Goal: Transaction & Acquisition: Obtain resource

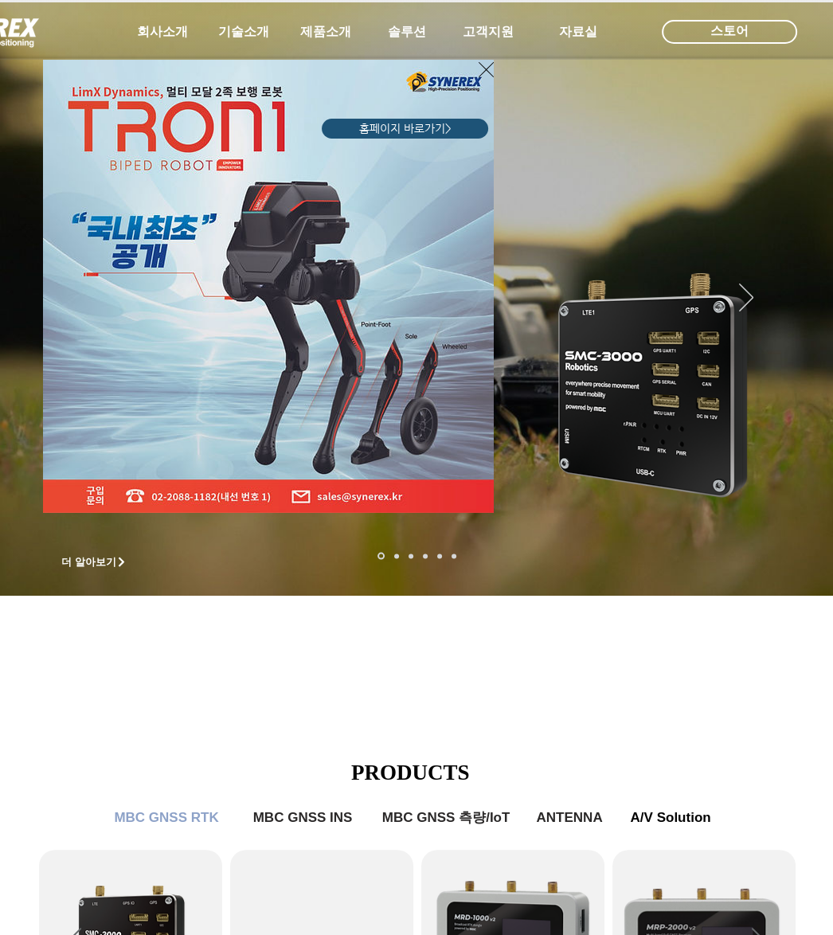
click at [134, 880] on div "LimX Dinamics" at bounding box center [416, 467] width 833 height 935
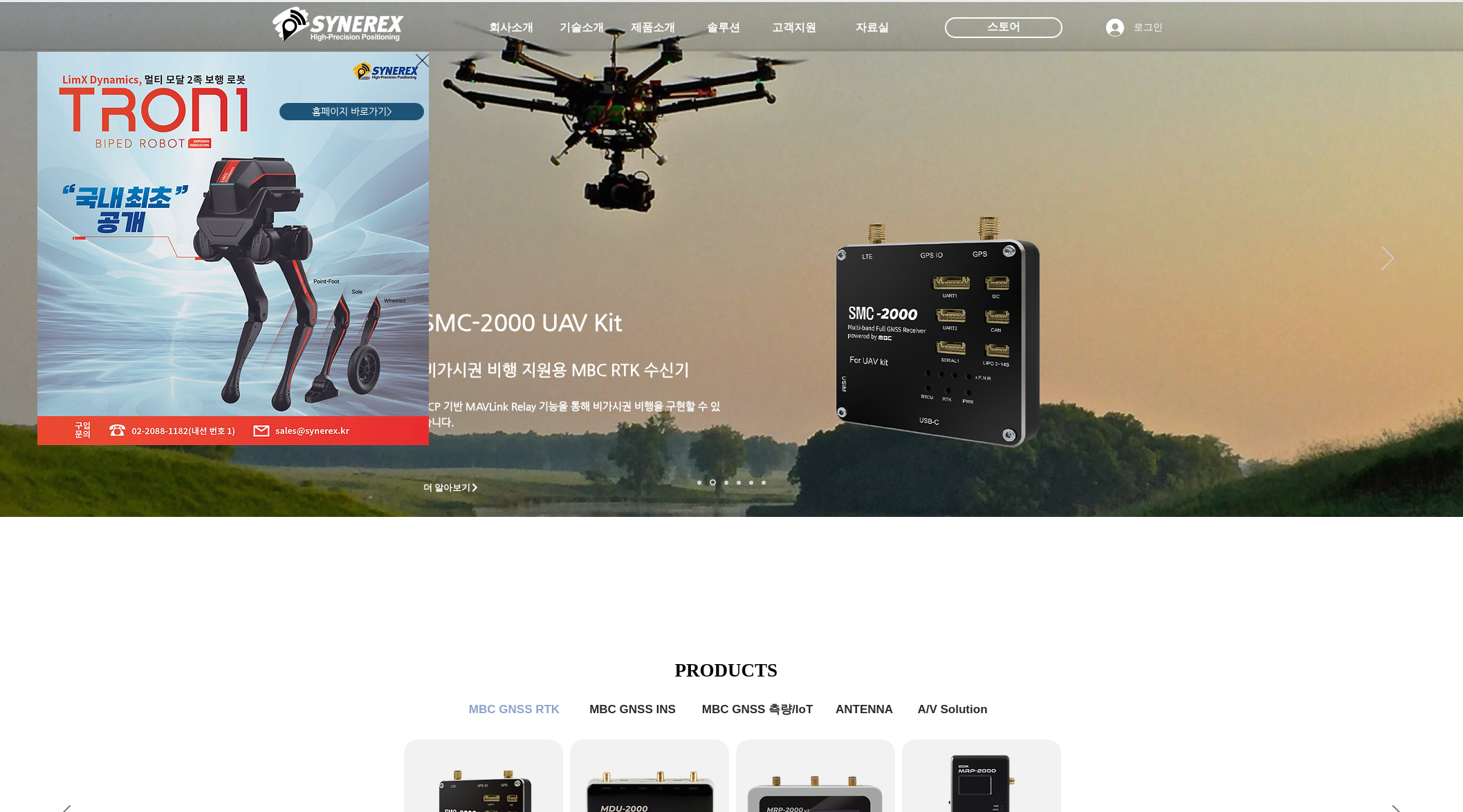
click at [422, 62] on icon "사이트로 돌아가기" at bounding box center [421, 61] width 13 height 17
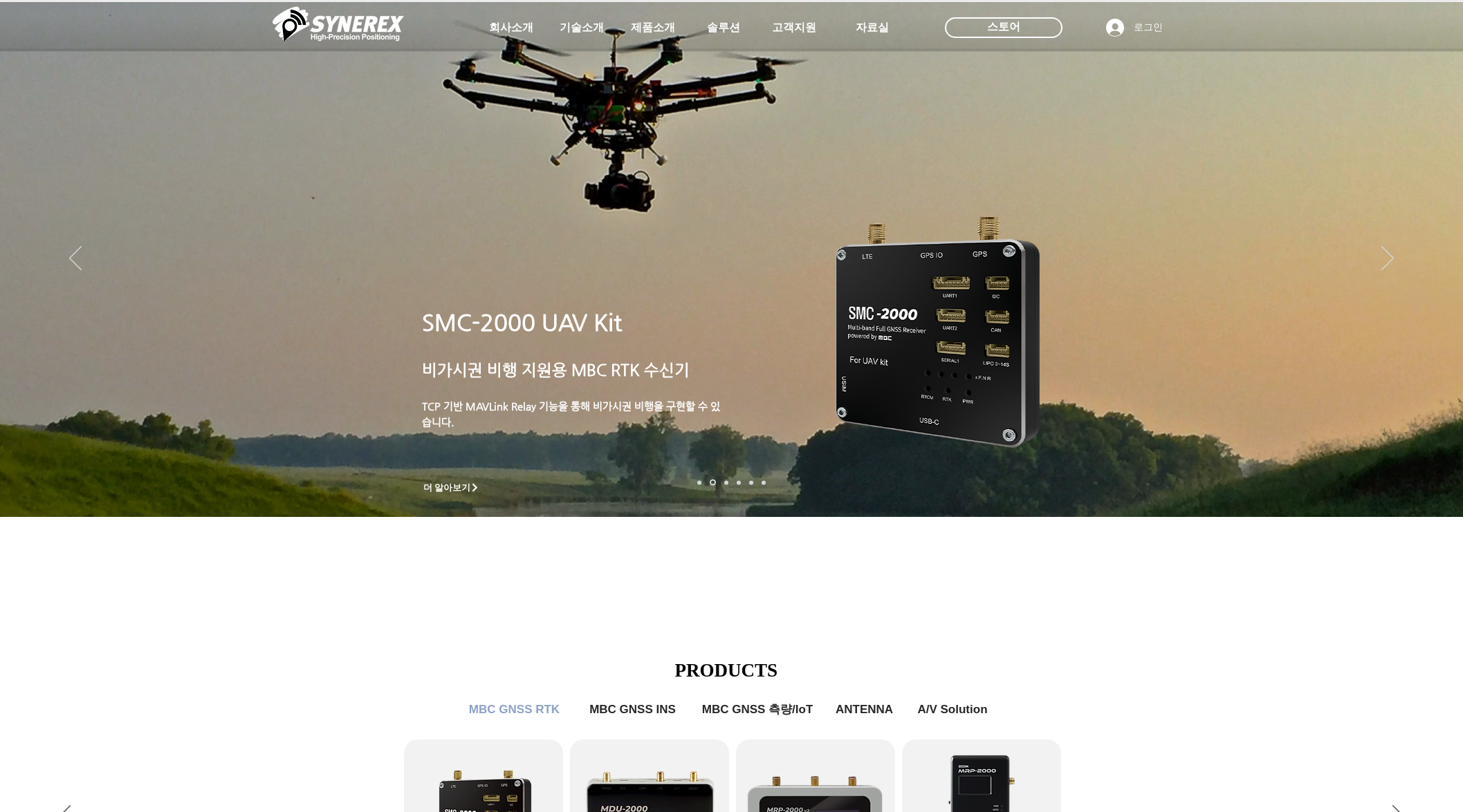
scroll to position [198, 0]
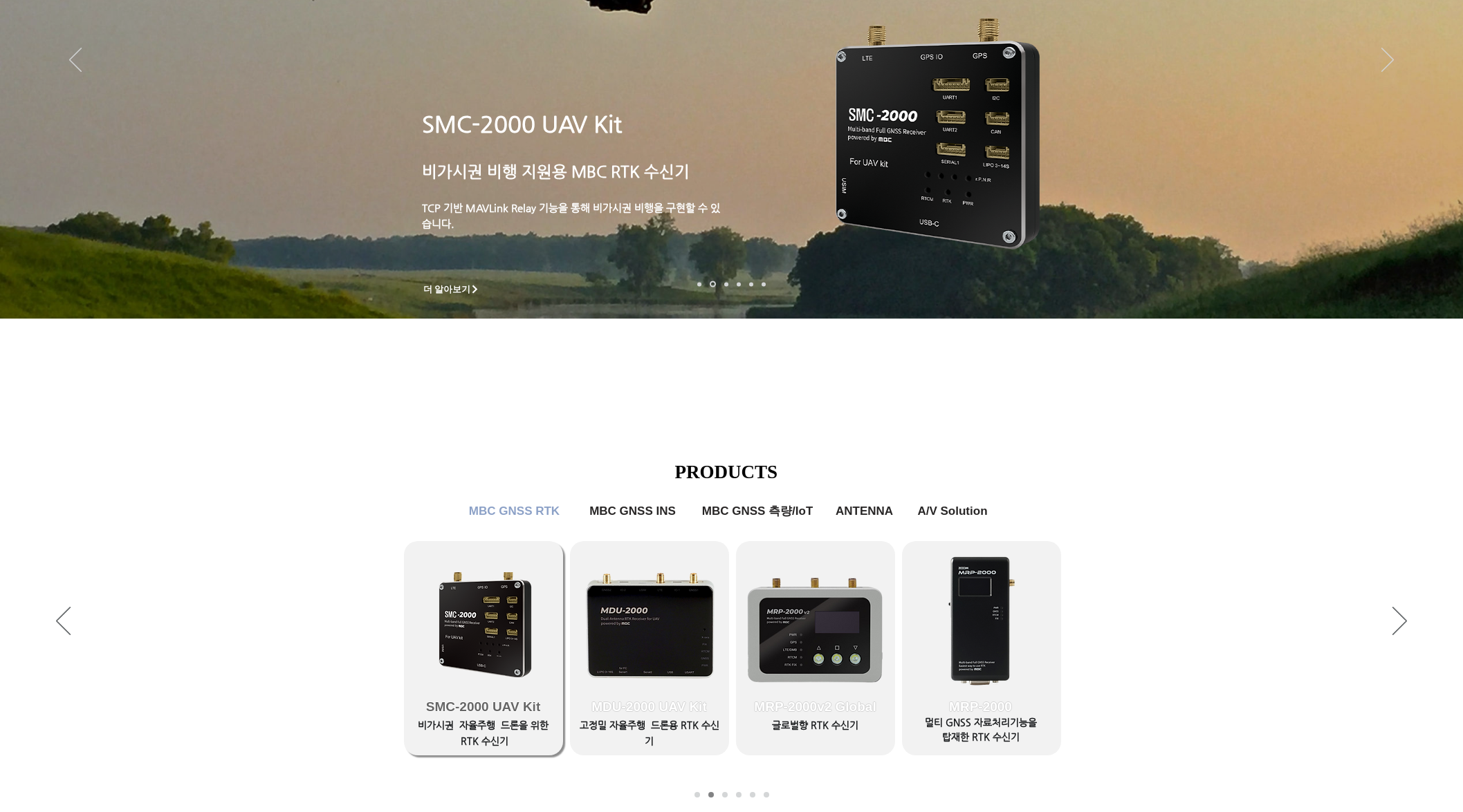
click at [460, 555] on link "SMC-2000 UAV Kit" at bounding box center [483, 648] width 159 height 215
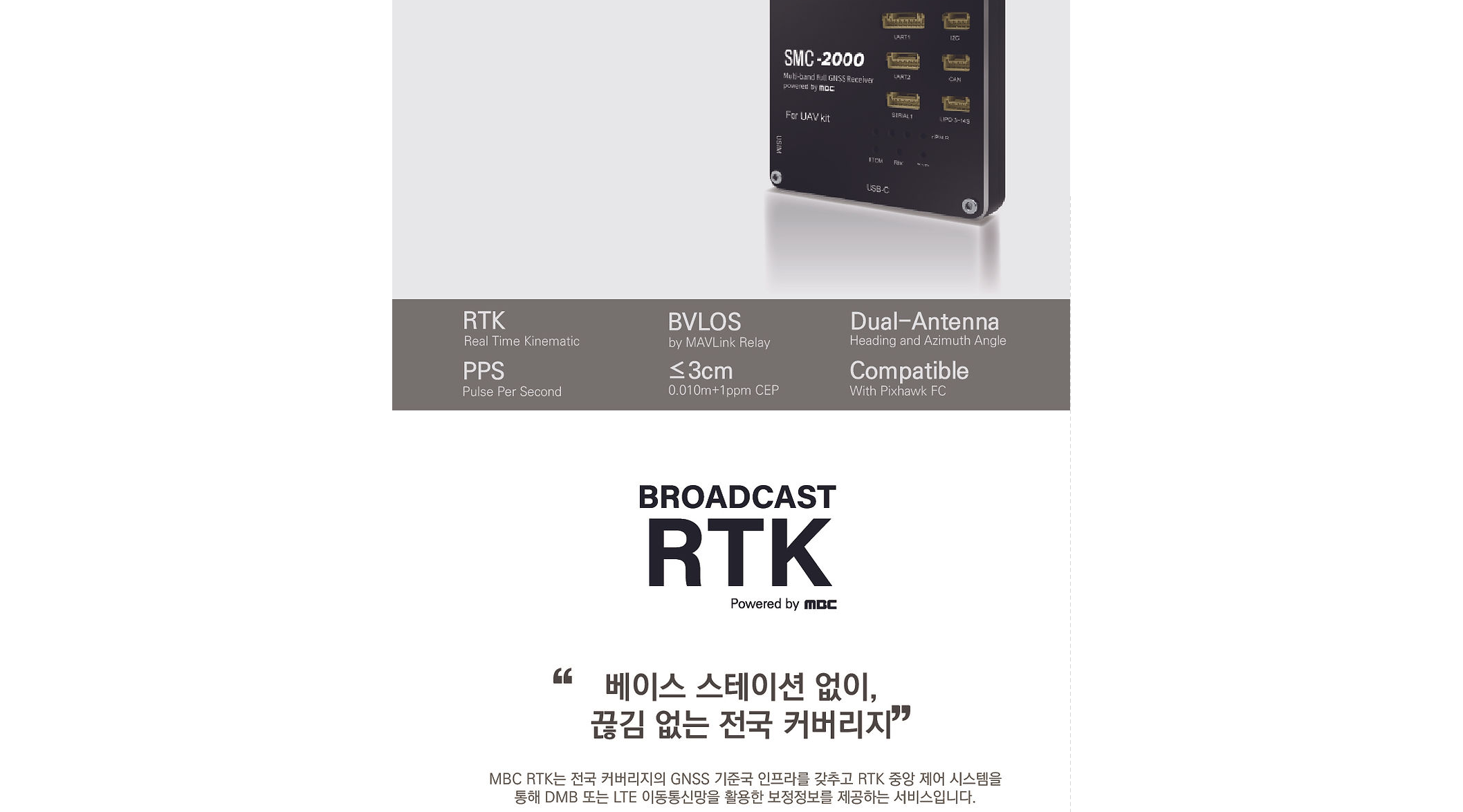
scroll to position [802, 0]
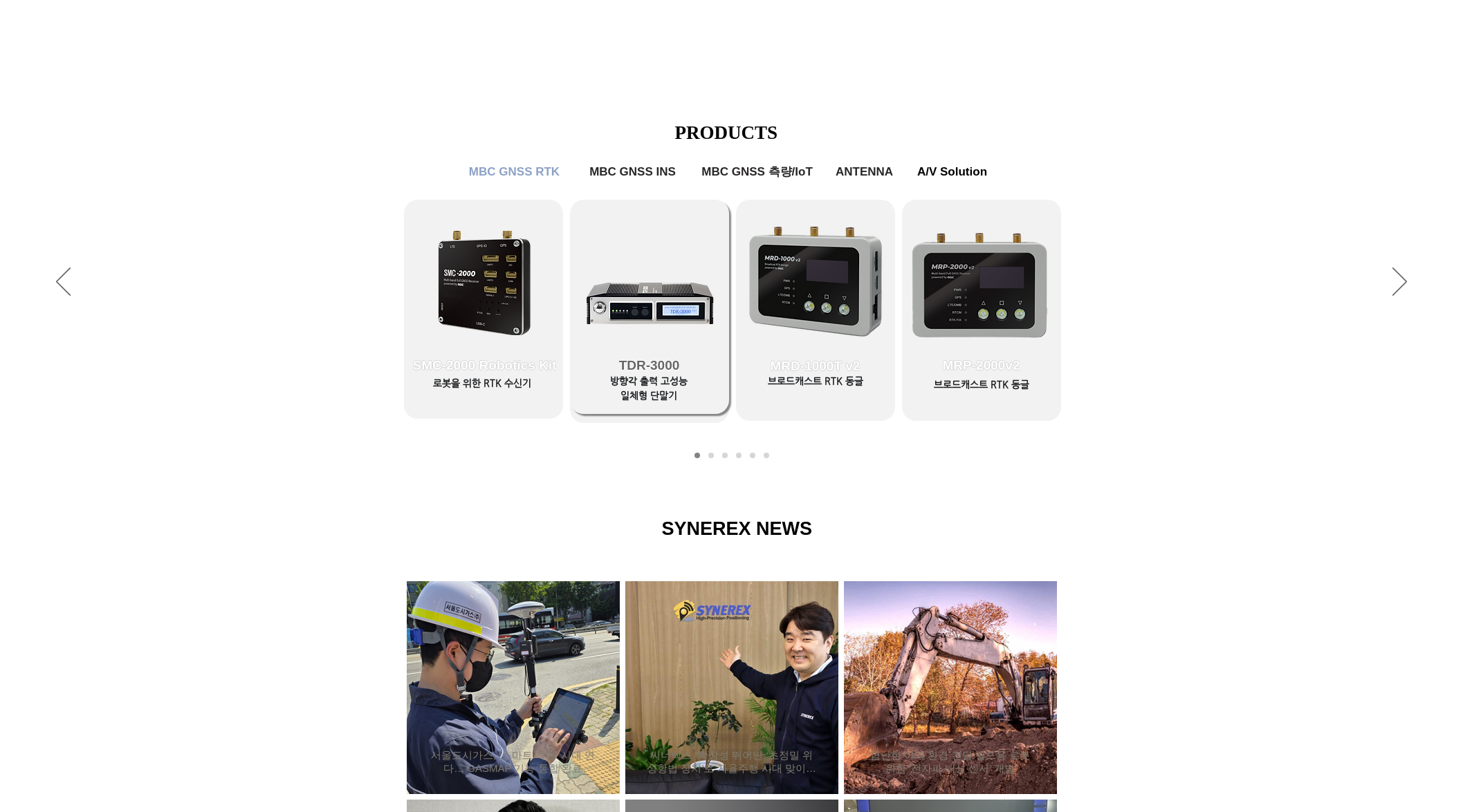
scroll to position [529, 0]
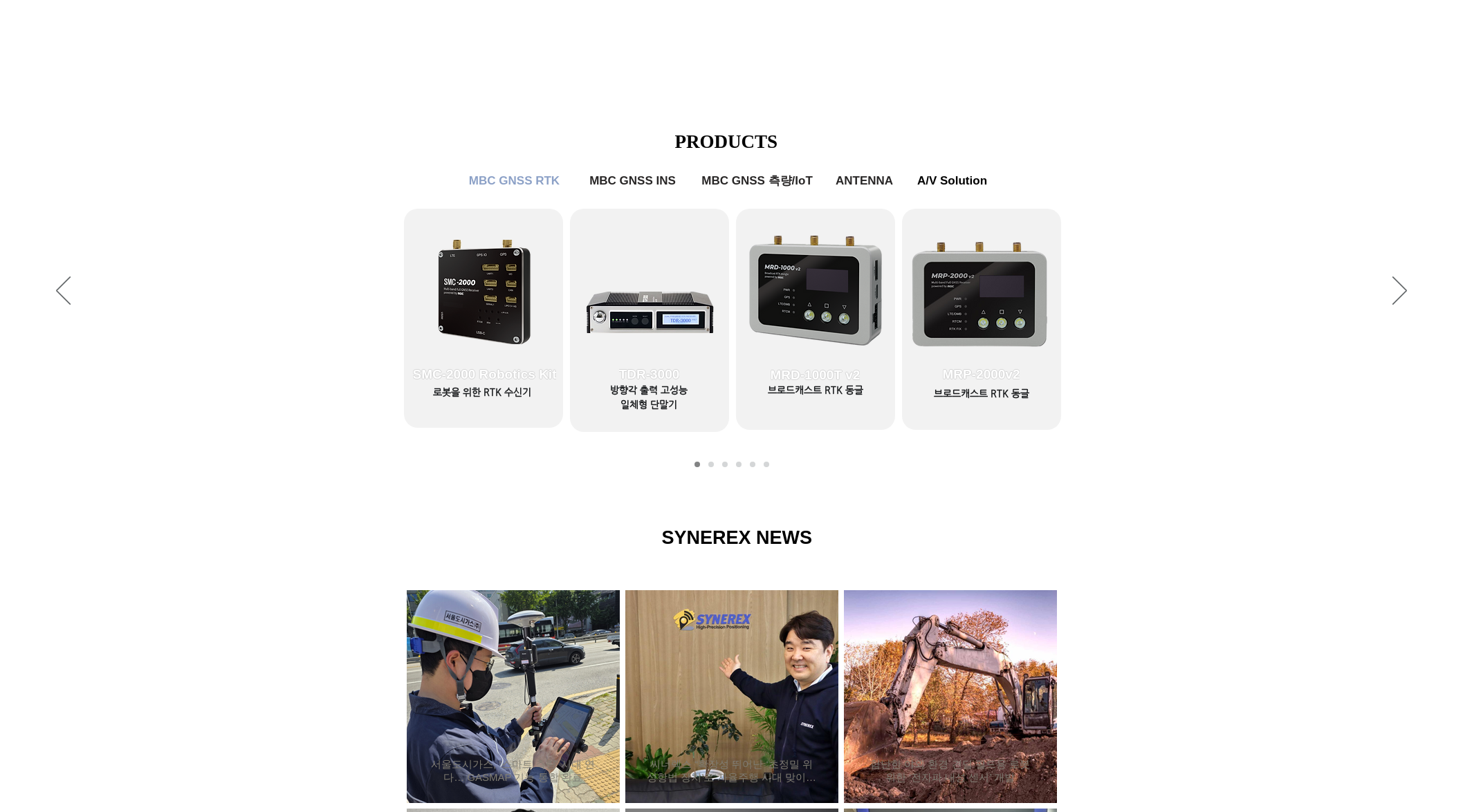
click at [708, 464] on link "MBC GNSS RTK2" at bounding box center [711, 465] width 5 height 5
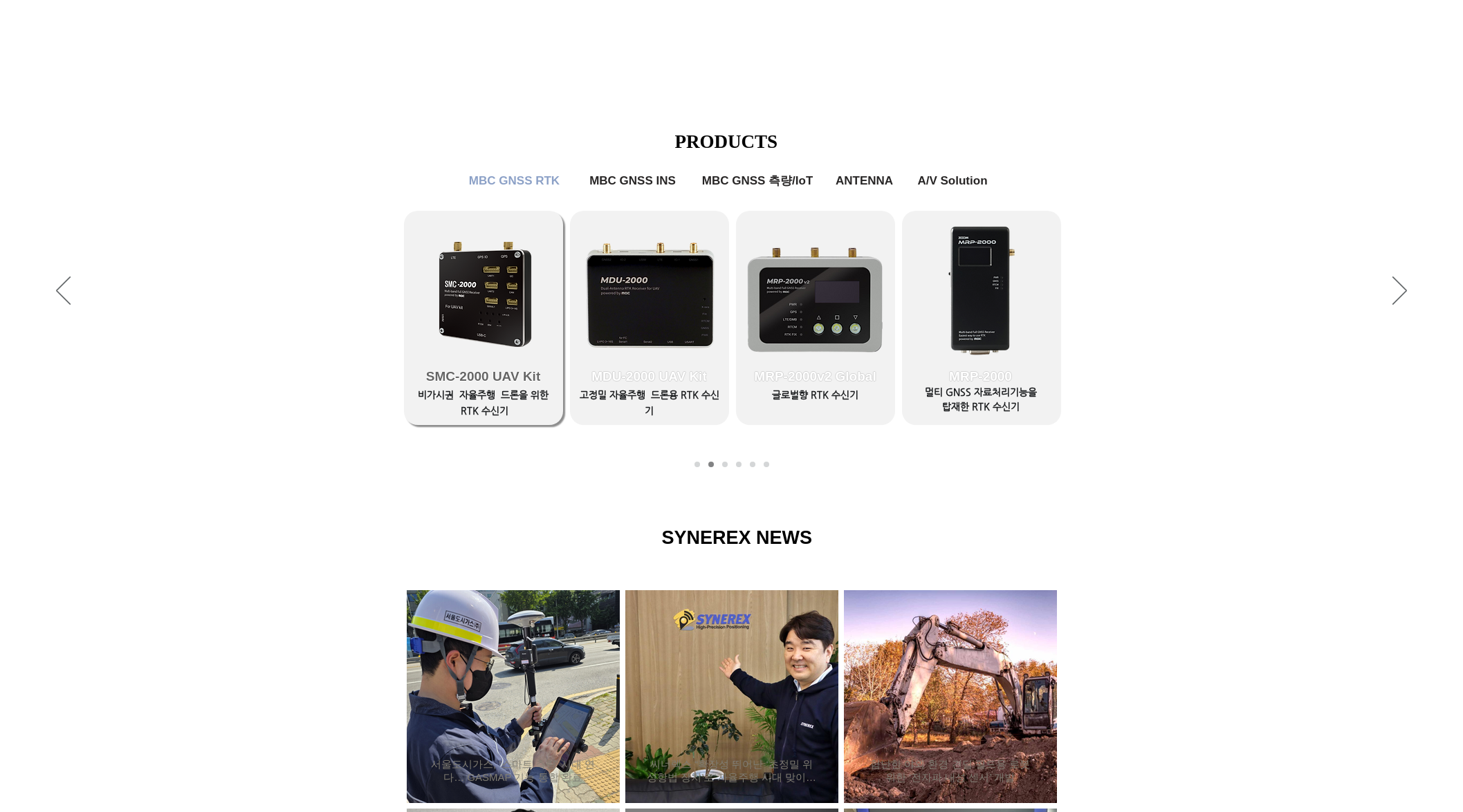
click at [471, 378] on span "SMC-2000 UAV Kit" at bounding box center [482, 377] width 114 height 16
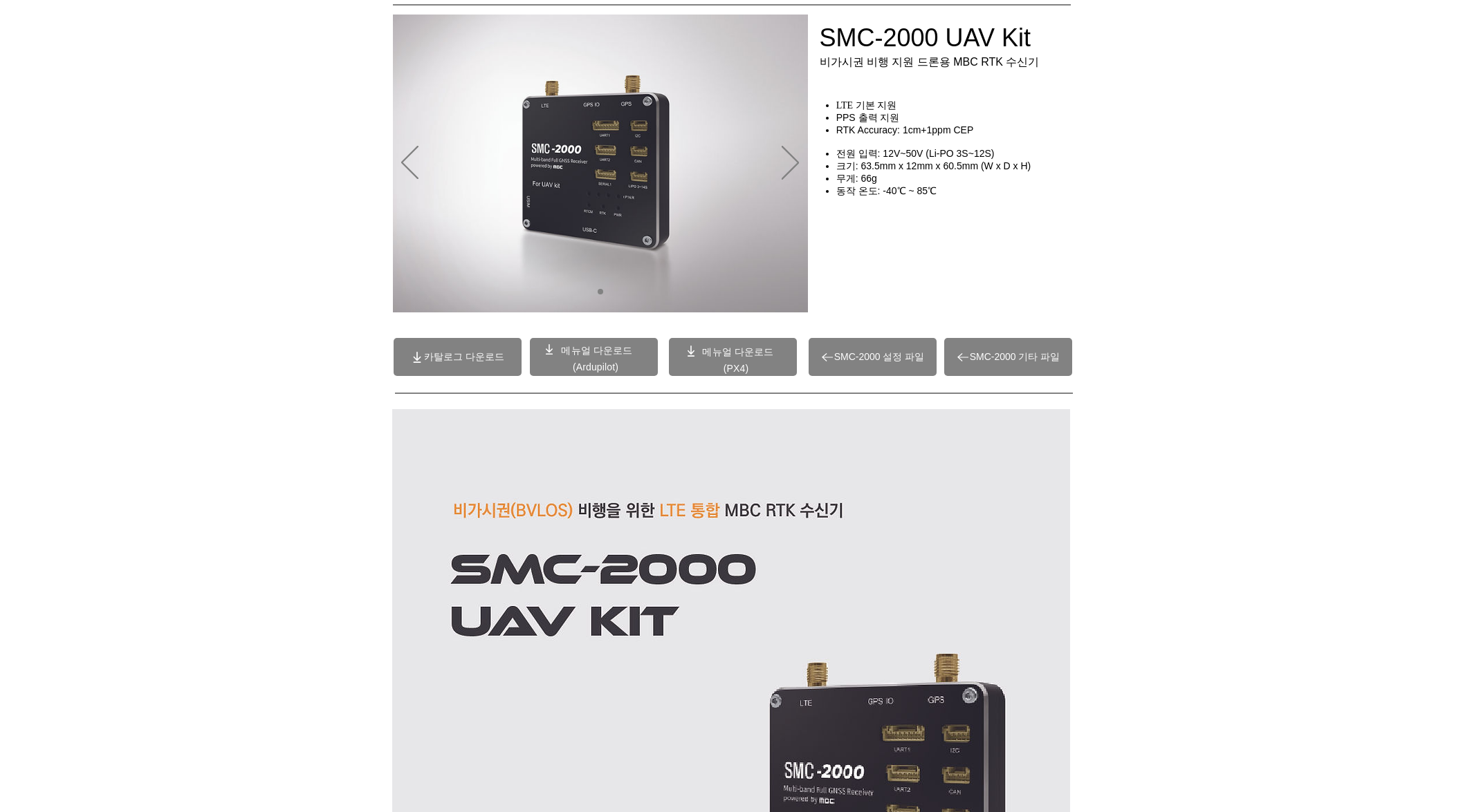
scroll to position [86, 0]
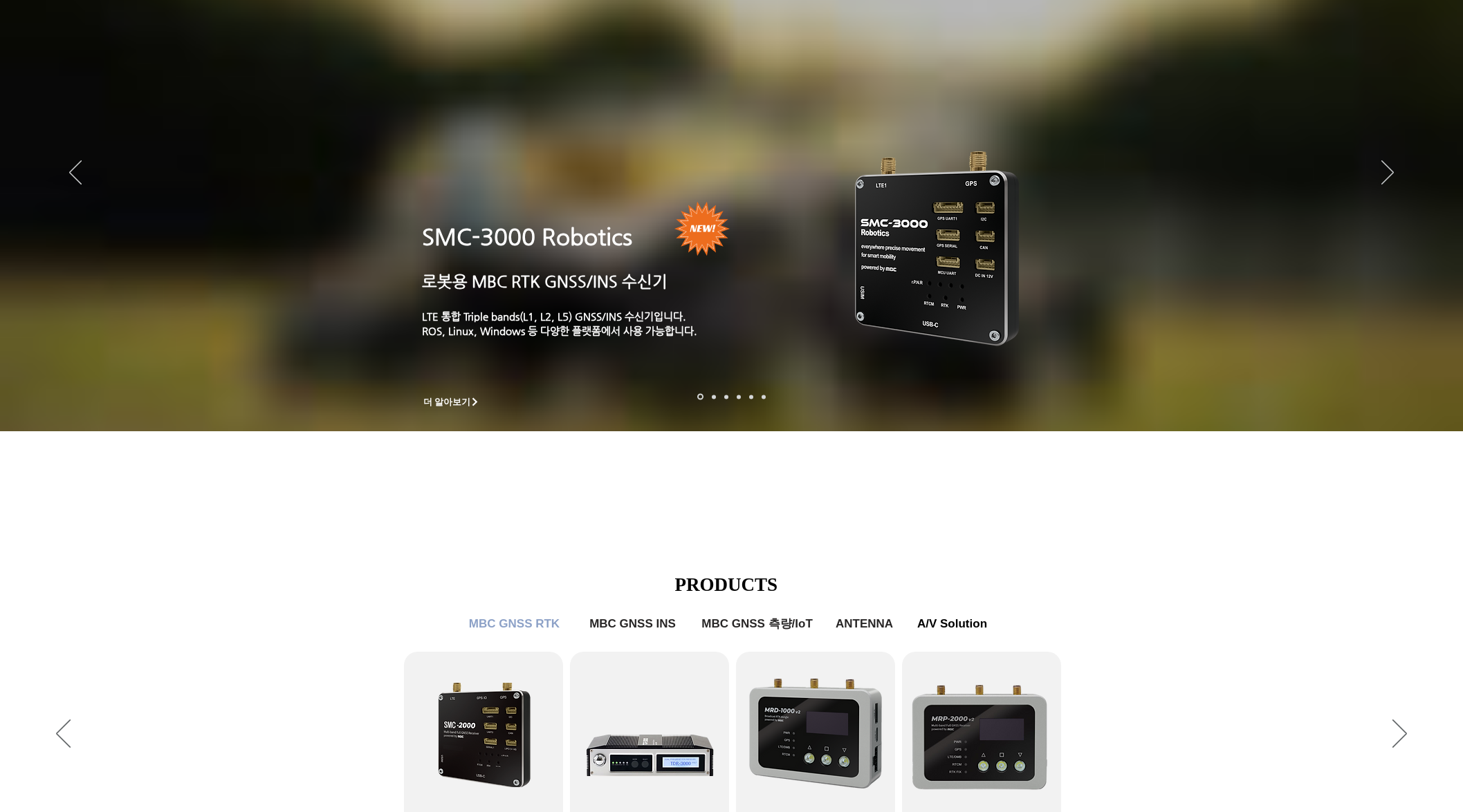
scroll to position [529, 0]
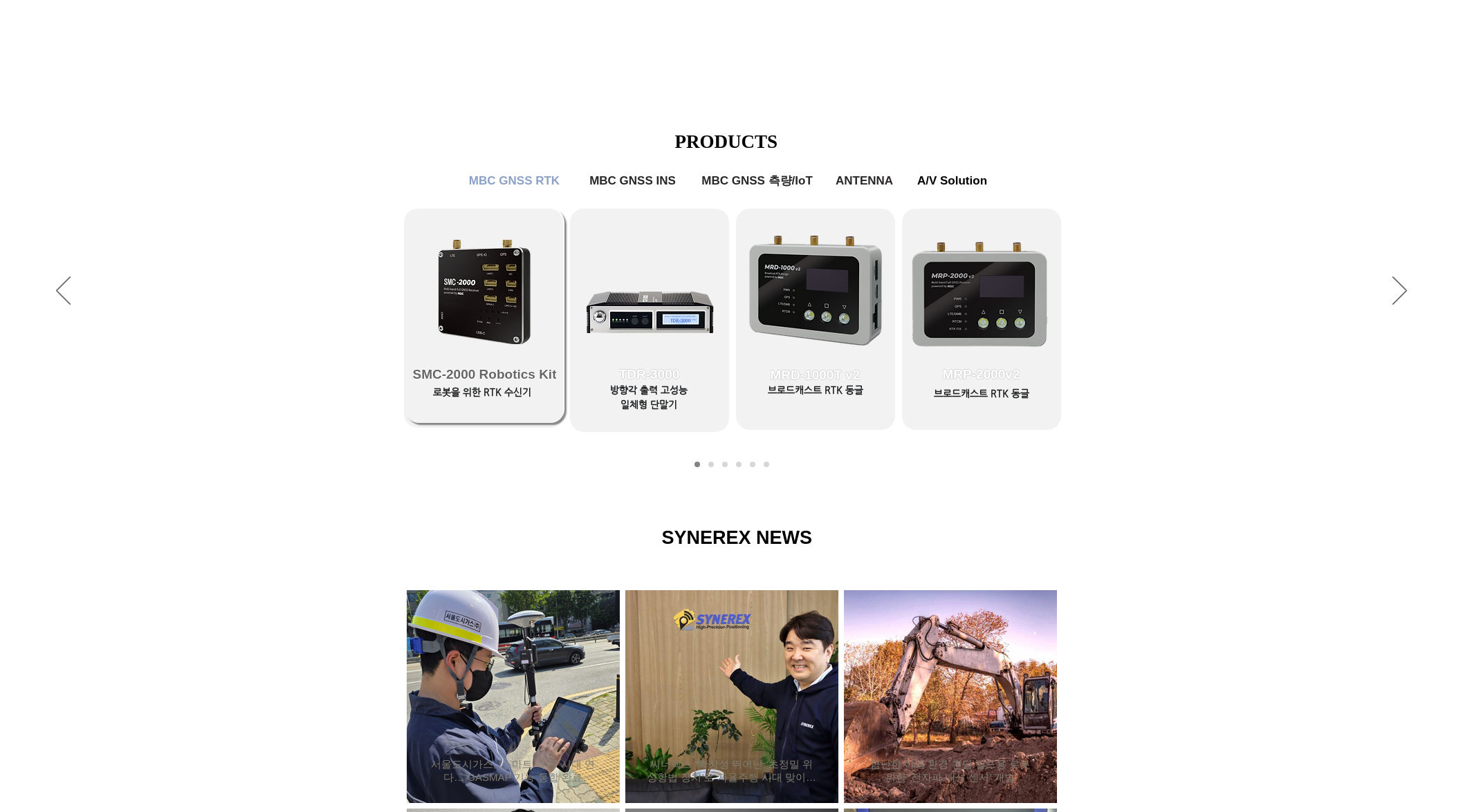
click at [468, 337] on span "SMC-2000 Robotics Kit" at bounding box center [484, 374] width 159 height 96
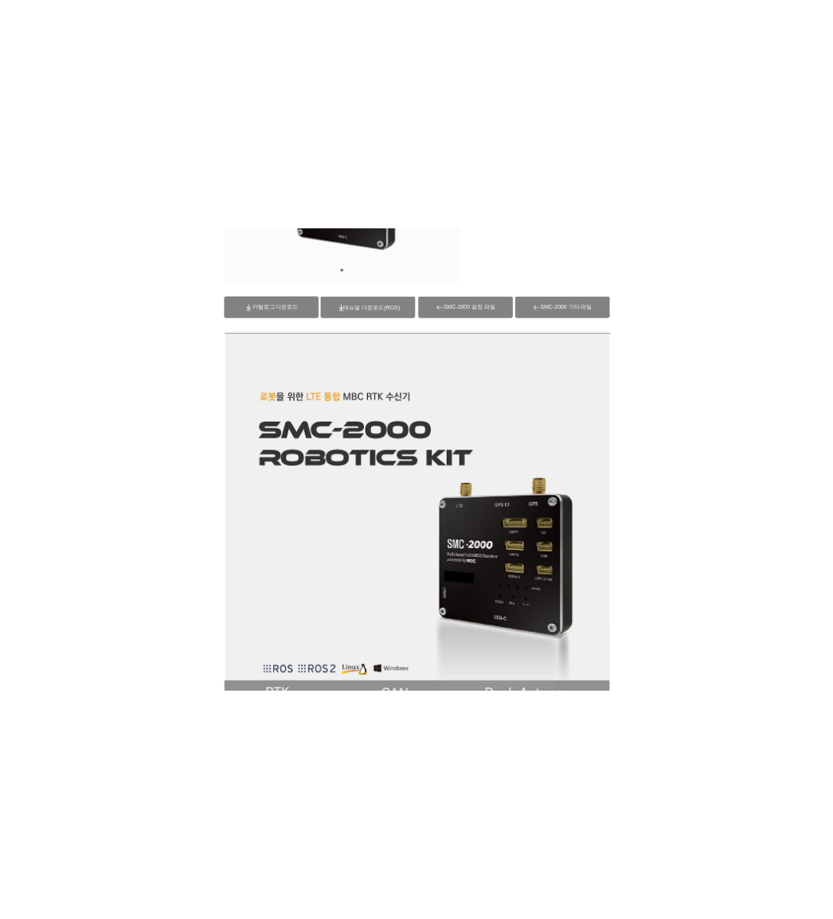
scroll to position [357, 0]
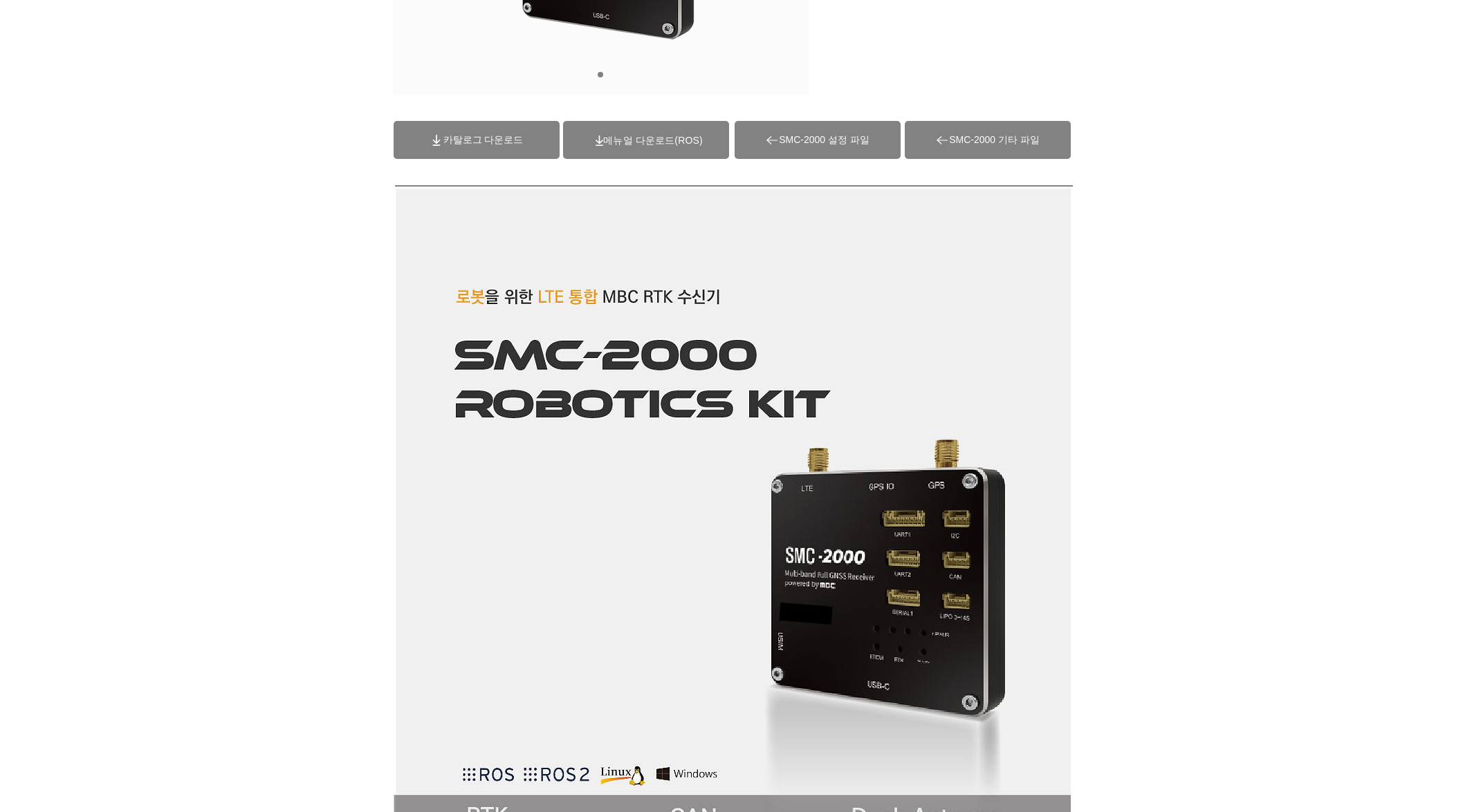
click at [499, 143] on span "카탈로그 다운로드" at bounding box center [483, 140] width 80 height 12
click at [667, 141] on span "(ROS)메뉴얼 다운로드" at bounding box center [652, 140] width 99 height 11
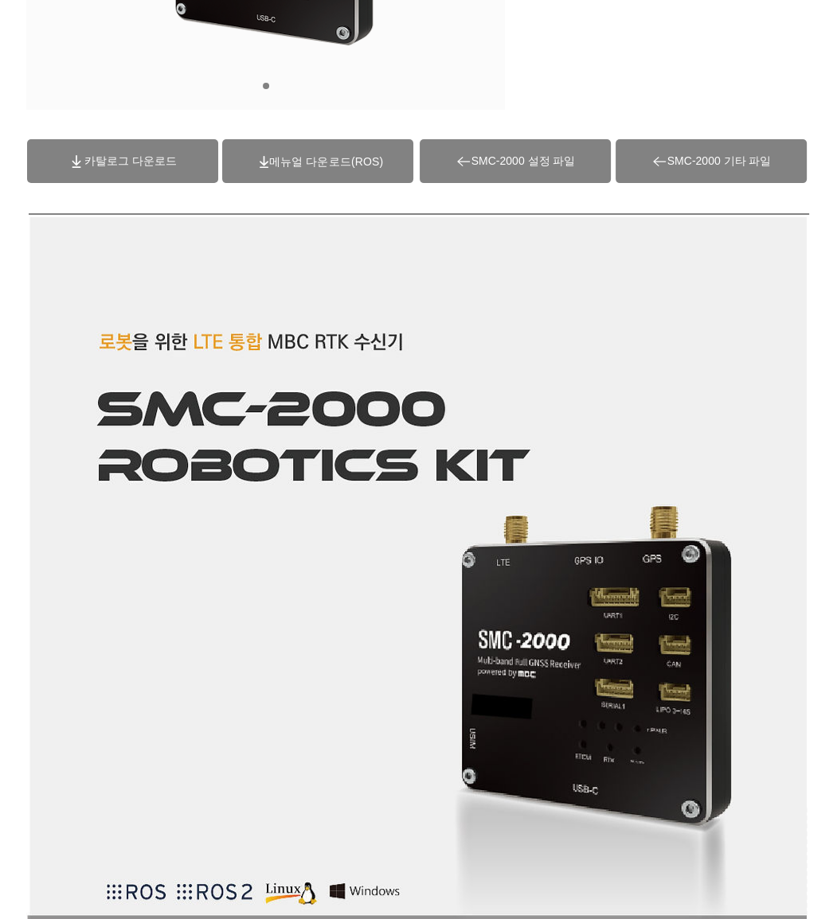
click at [125, 169] on span "카탈로그 다운로드" at bounding box center [122, 161] width 191 height 44
